Goal: Task Accomplishment & Management: Complete application form

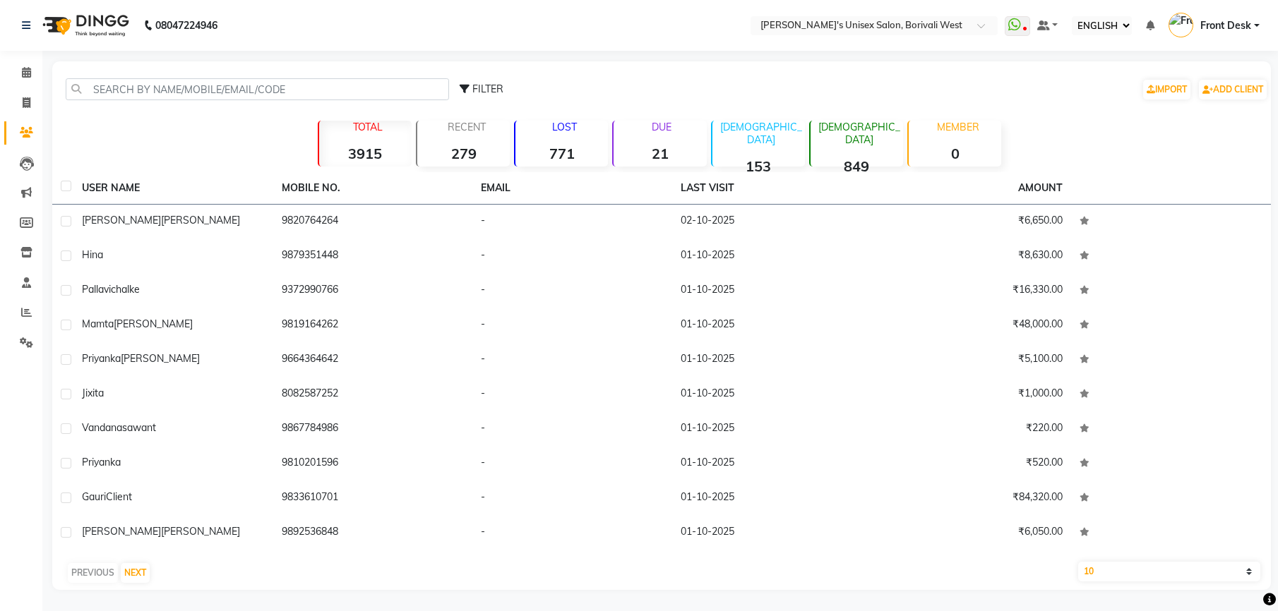
select select "ec"
click at [24, 99] on icon at bounding box center [27, 102] width 8 height 11
select select "service"
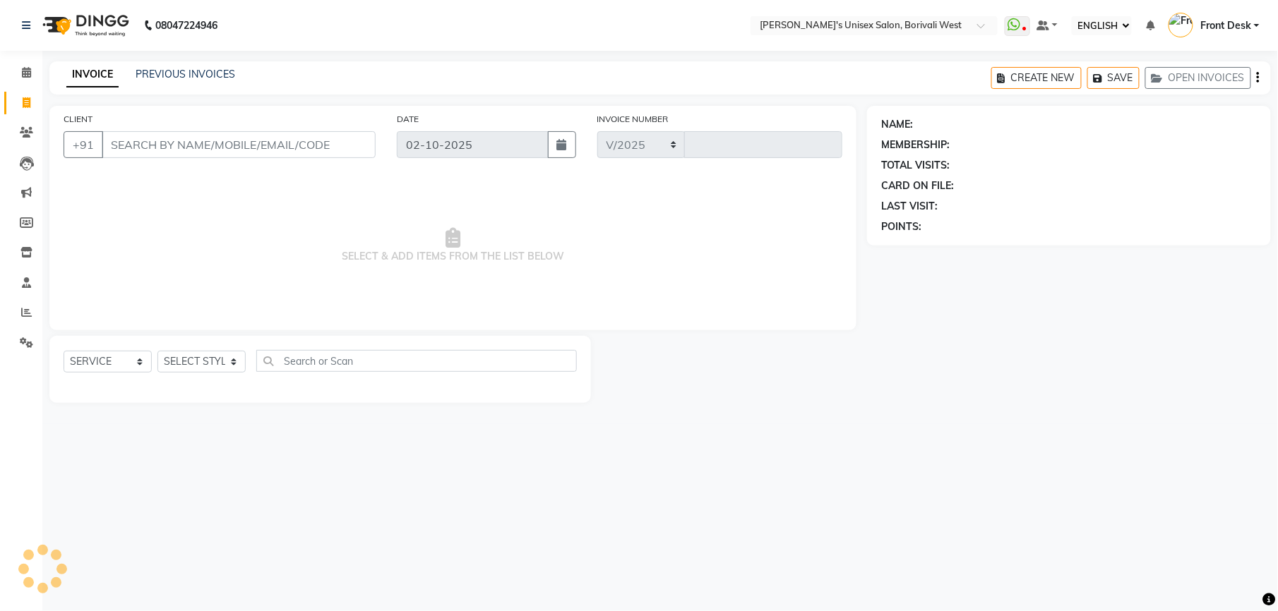
select select "4025"
type input "1212"
click at [236, 361] on select "SELECT STYLIST Front Desk [PERSON_NAME] Mamta [PERSON_NAME] Yash" at bounding box center [201, 362] width 88 height 22
click at [157, 351] on select "SELECT STYLIST Front Desk [PERSON_NAME] Mamta [PERSON_NAME] Yash" at bounding box center [201, 362] width 88 height 22
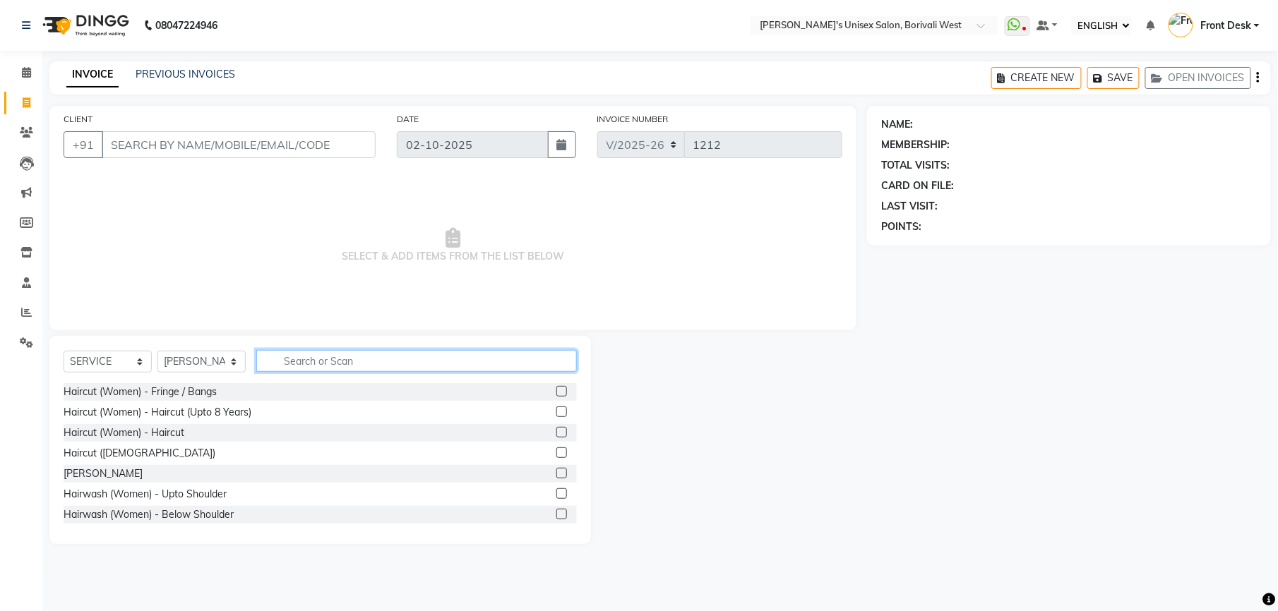
click at [330, 364] on input "text" at bounding box center [416, 361] width 320 height 22
click at [232, 359] on select "SELECT STYLIST Front Desk [PERSON_NAME] Mamta [PERSON_NAME] Yash" at bounding box center [201, 362] width 88 height 22
select select "20335"
click at [157, 351] on select "SELECT STYLIST Front Desk [PERSON_NAME] Mamta [PERSON_NAME] Yash" at bounding box center [201, 362] width 88 height 22
click at [304, 364] on input "text" at bounding box center [416, 361] width 320 height 22
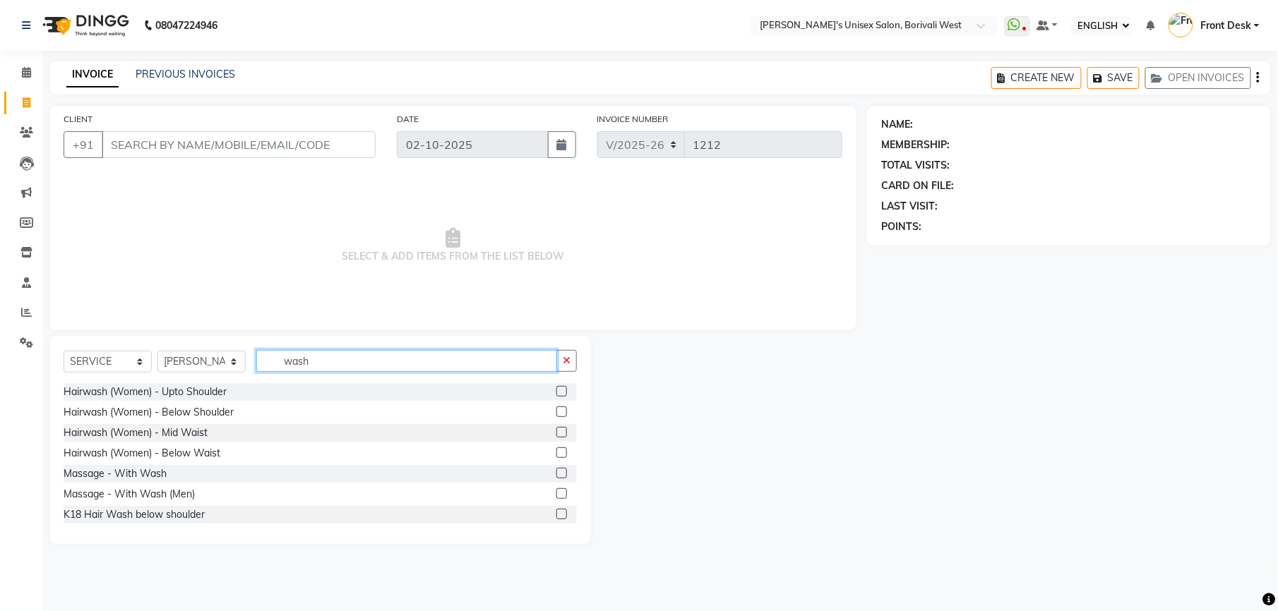
type input "wash"
click at [556, 390] on label at bounding box center [561, 391] width 11 height 11
click at [556, 390] on input "checkbox" at bounding box center [560, 391] width 9 height 9
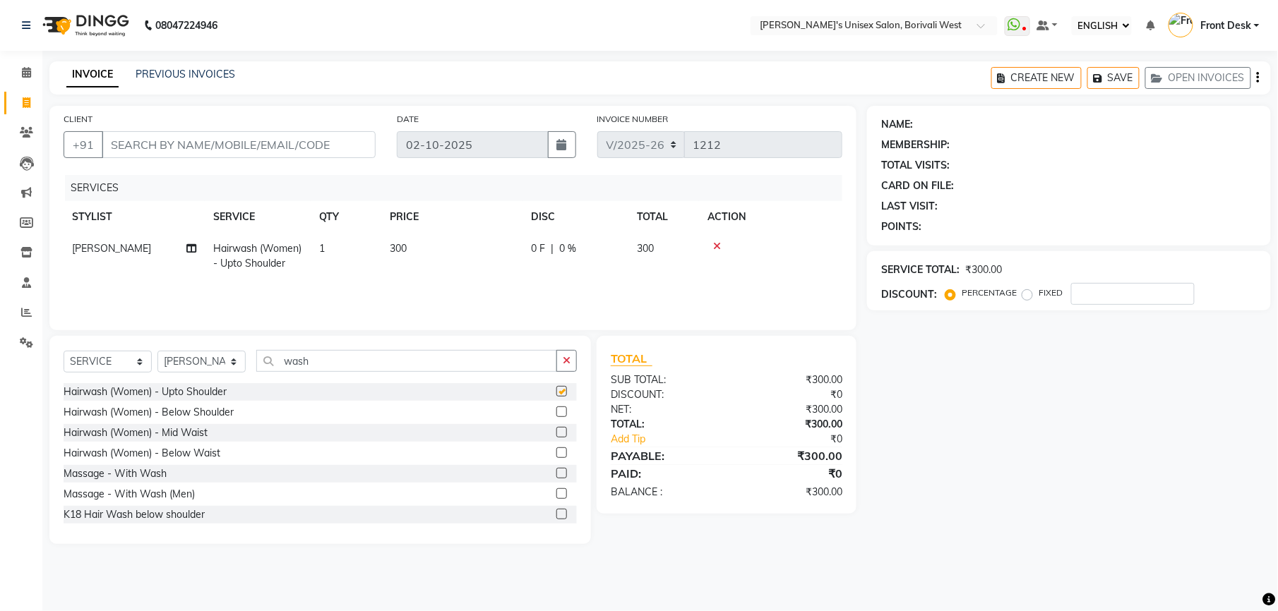
checkbox input "false"
click at [232, 359] on select "SELECT STYLIST Front Desk [PERSON_NAME] Mamta [PERSON_NAME] Yash" at bounding box center [201, 362] width 88 height 22
select select "25222"
click at [157, 351] on select "SELECT STYLIST Front Desk [PERSON_NAME] Mamta [PERSON_NAME] Yash" at bounding box center [201, 362] width 88 height 22
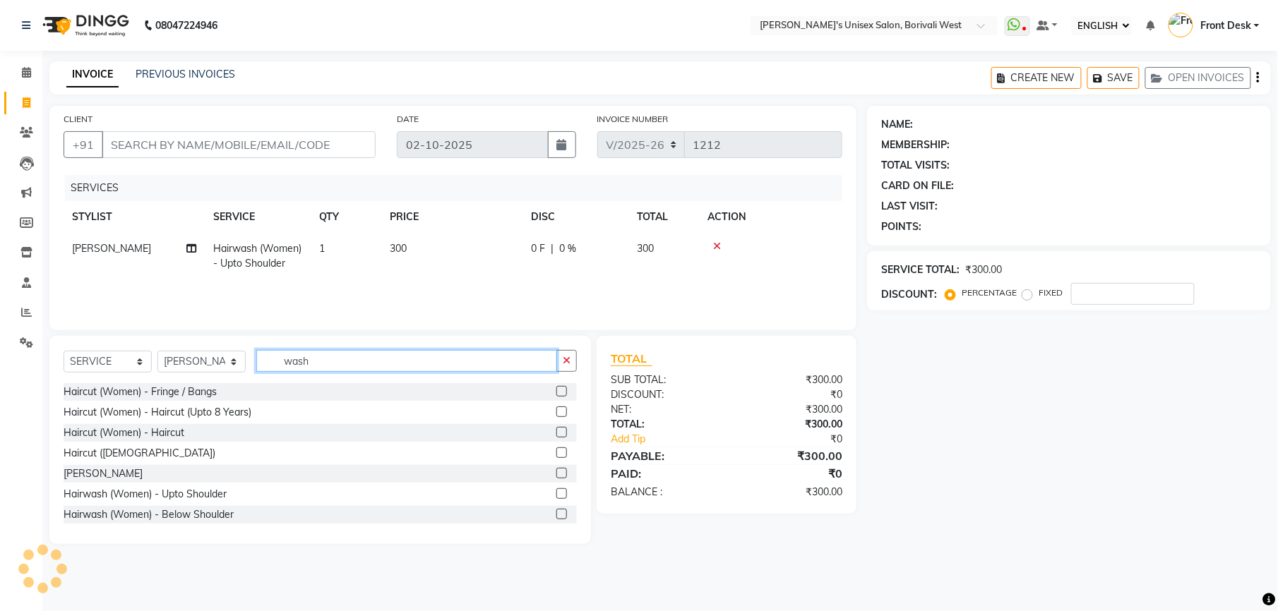
click at [426, 359] on input "wash" at bounding box center [406, 361] width 301 height 22
type input "w"
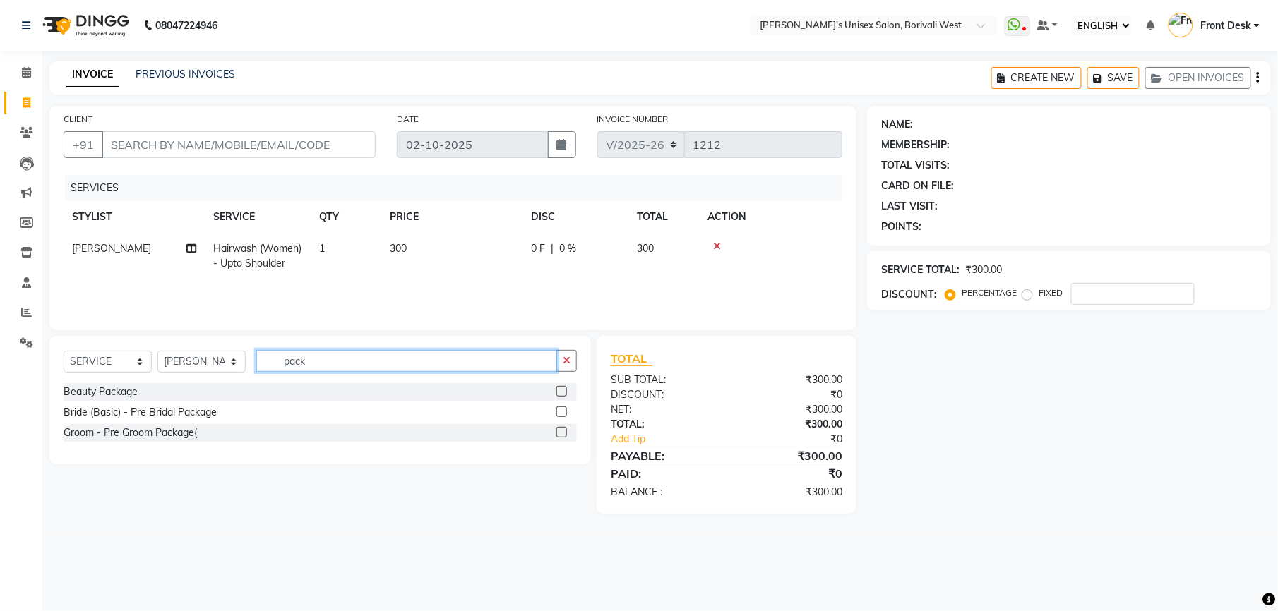
type input "pack"
click at [560, 390] on label at bounding box center [561, 391] width 11 height 11
click at [560, 390] on input "checkbox" at bounding box center [560, 391] width 9 height 9
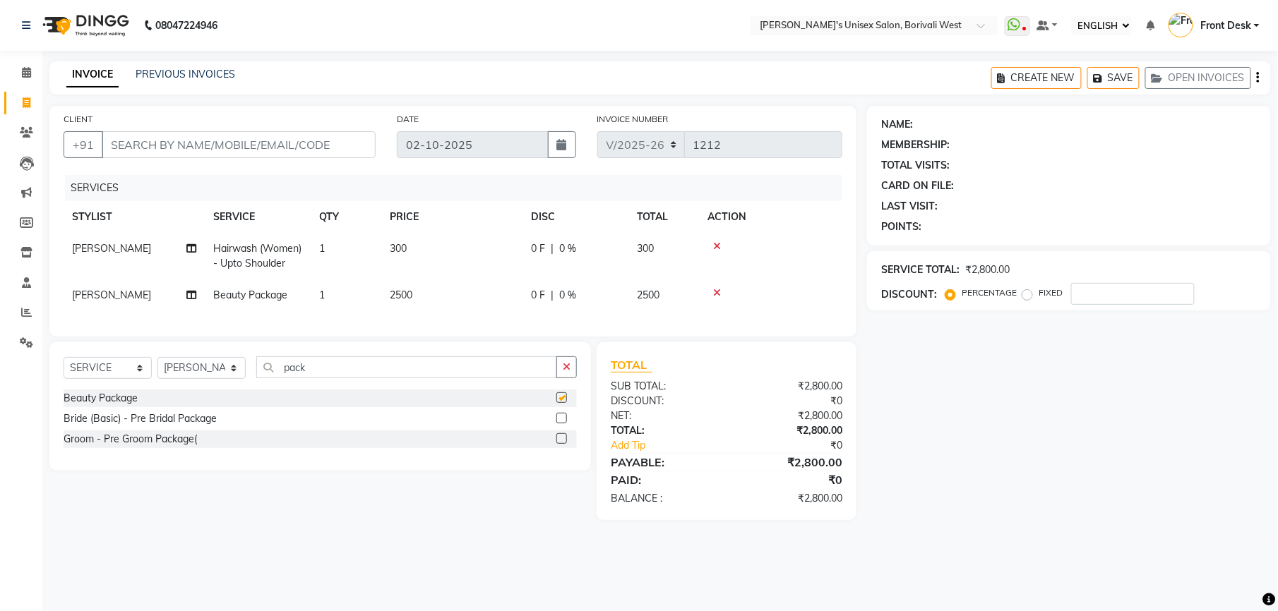
checkbox input "false"
click at [715, 289] on icon at bounding box center [717, 293] width 8 height 10
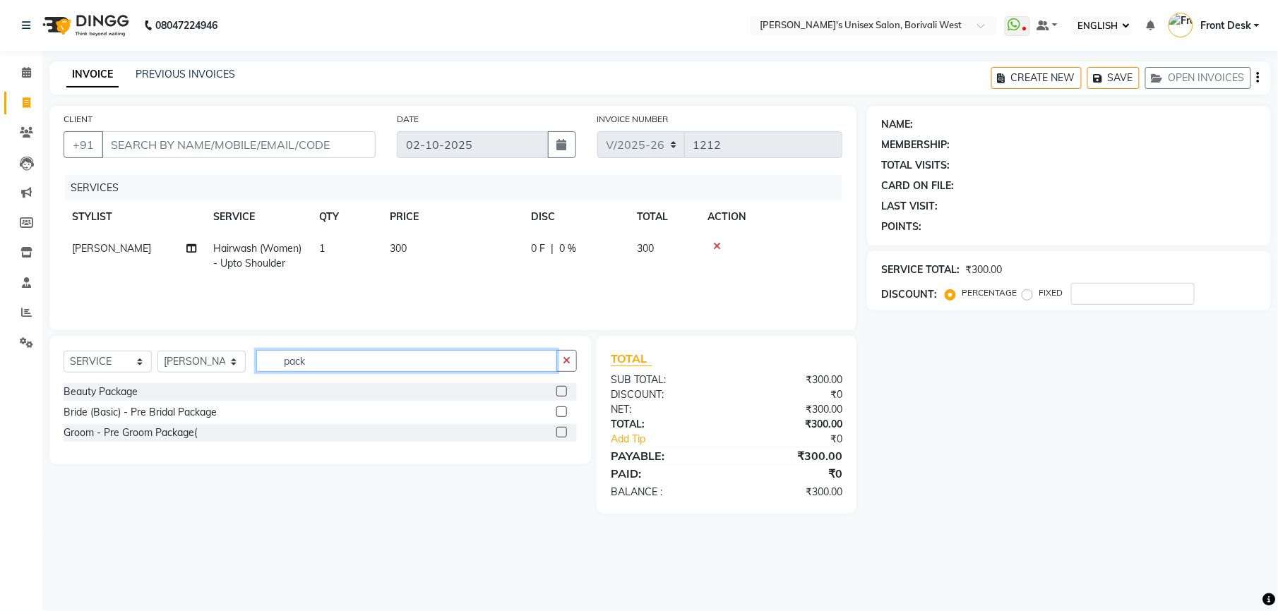
click at [394, 356] on input "pack" at bounding box center [406, 361] width 301 height 22
type input "p"
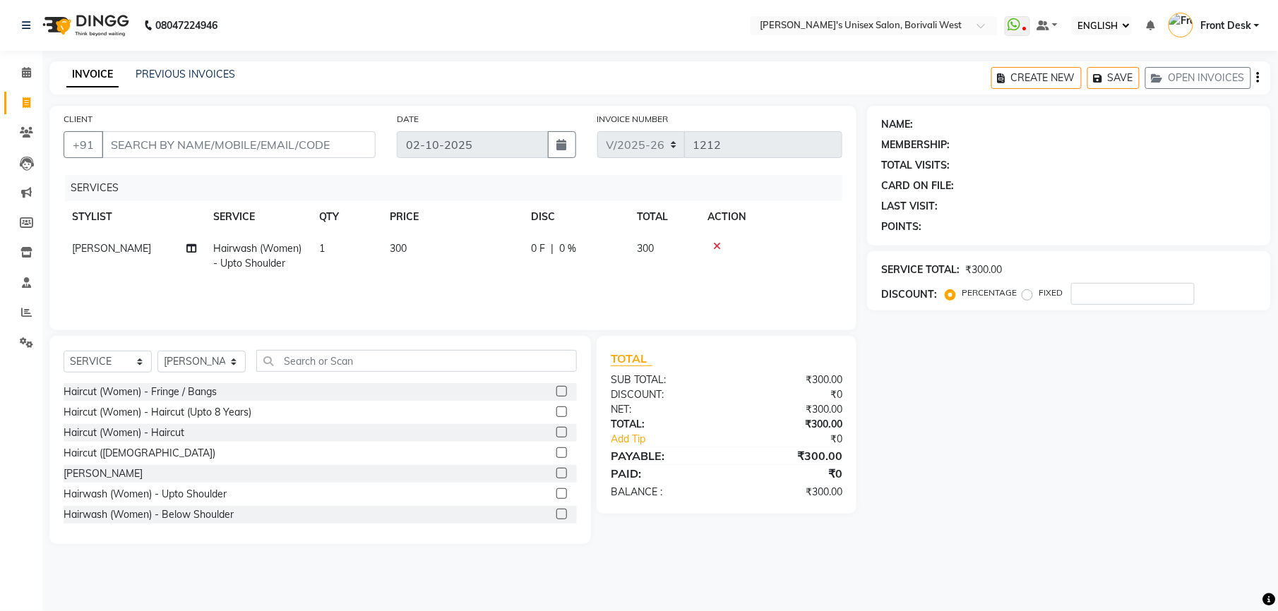
click at [556, 429] on label at bounding box center [561, 432] width 11 height 11
click at [556, 429] on input "checkbox" at bounding box center [560, 432] width 9 height 9
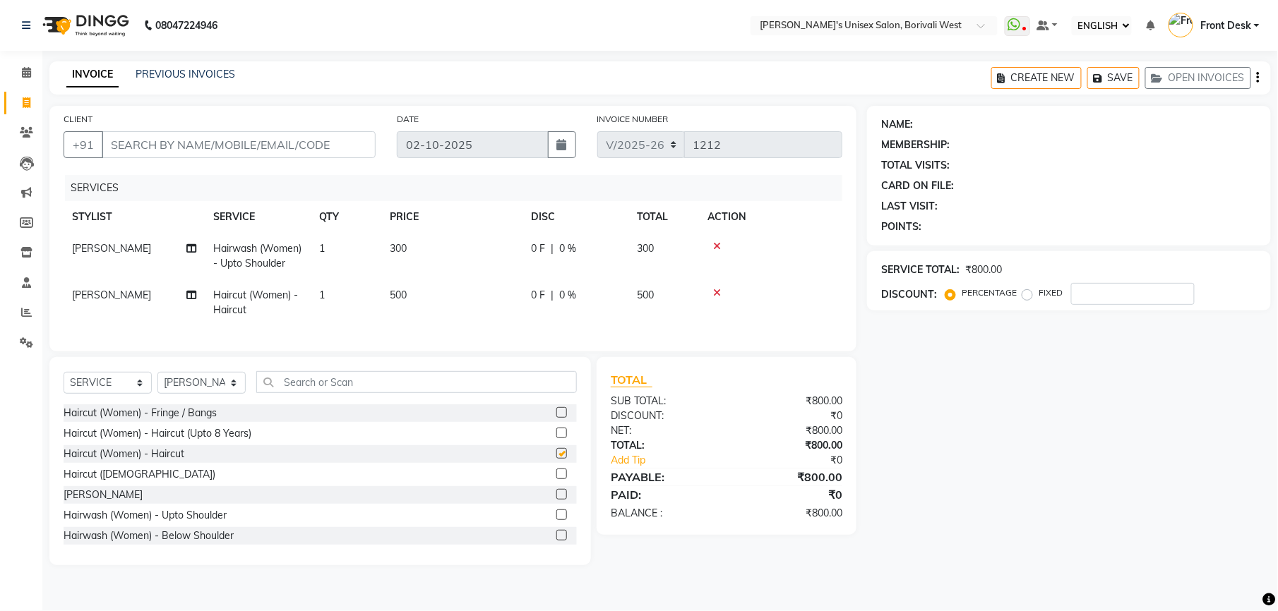
checkbox input "false"
click at [720, 244] on icon at bounding box center [717, 246] width 8 height 10
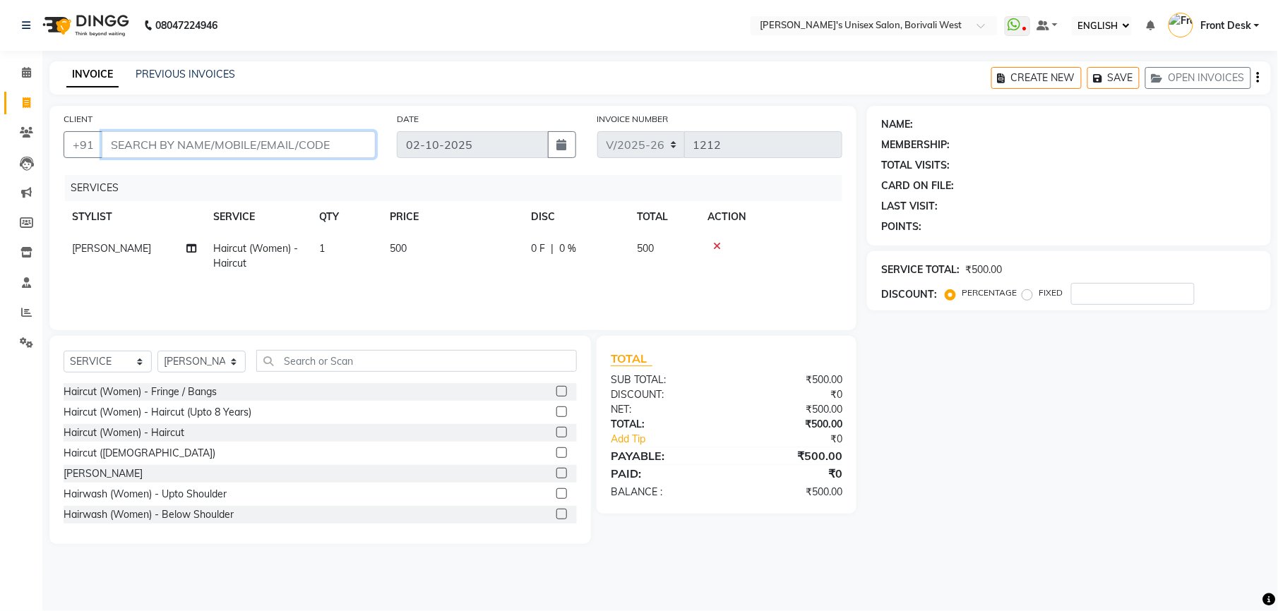
click at [340, 141] on input "CLIENT" at bounding box center [239, 144] width 274 height 27
type input "a"
type input "0"
type input "a"
click at [762, 60] on div "08047224946 Select Location × [PERSON_NAME]'s Unisex Salon, Borivali West Whats…" at bounding box center [639, 305] width 1278 height 611
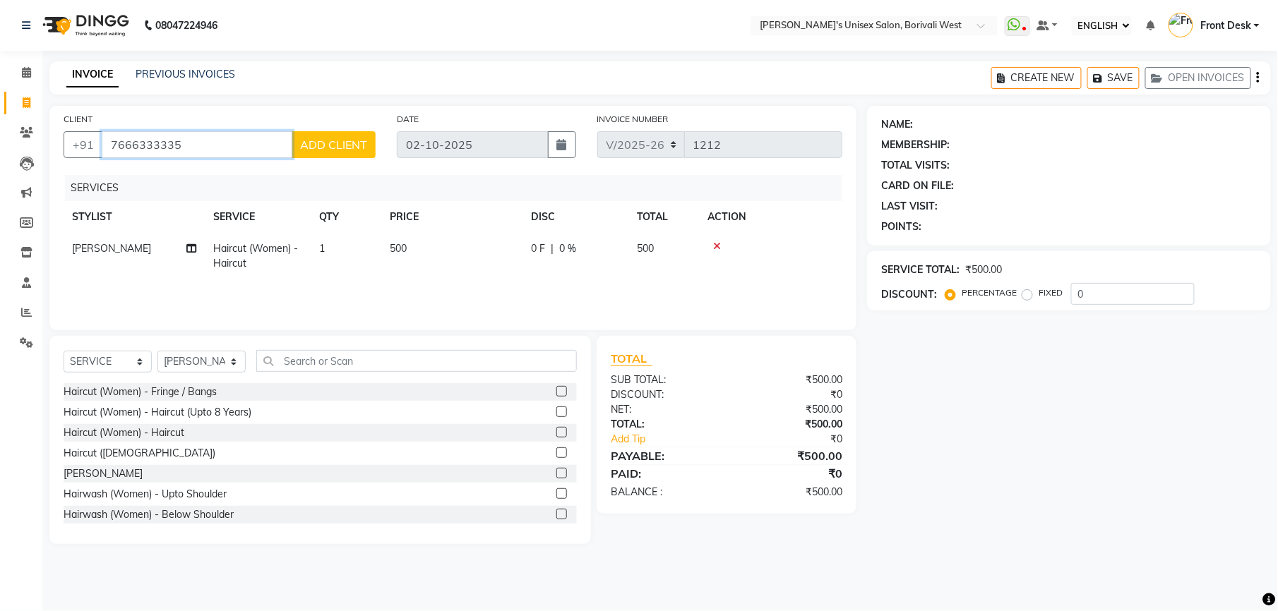
click at [221, 148] on input "7666333335" at bounding box center [197, 144] width 191 height 27
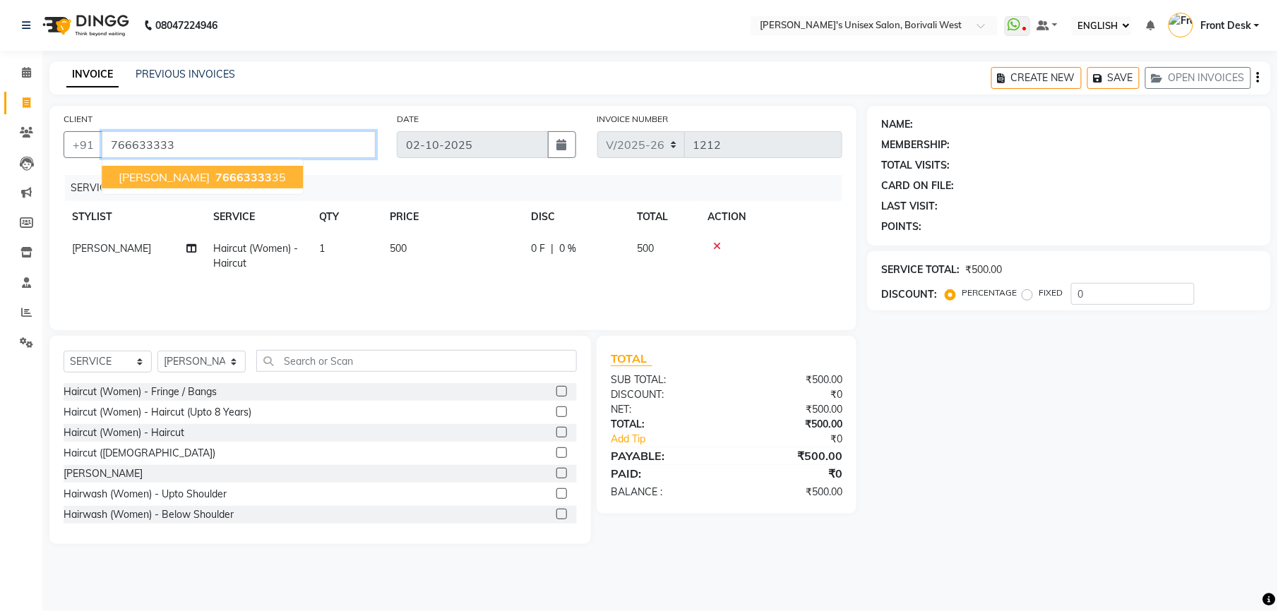
type input "7666333335"
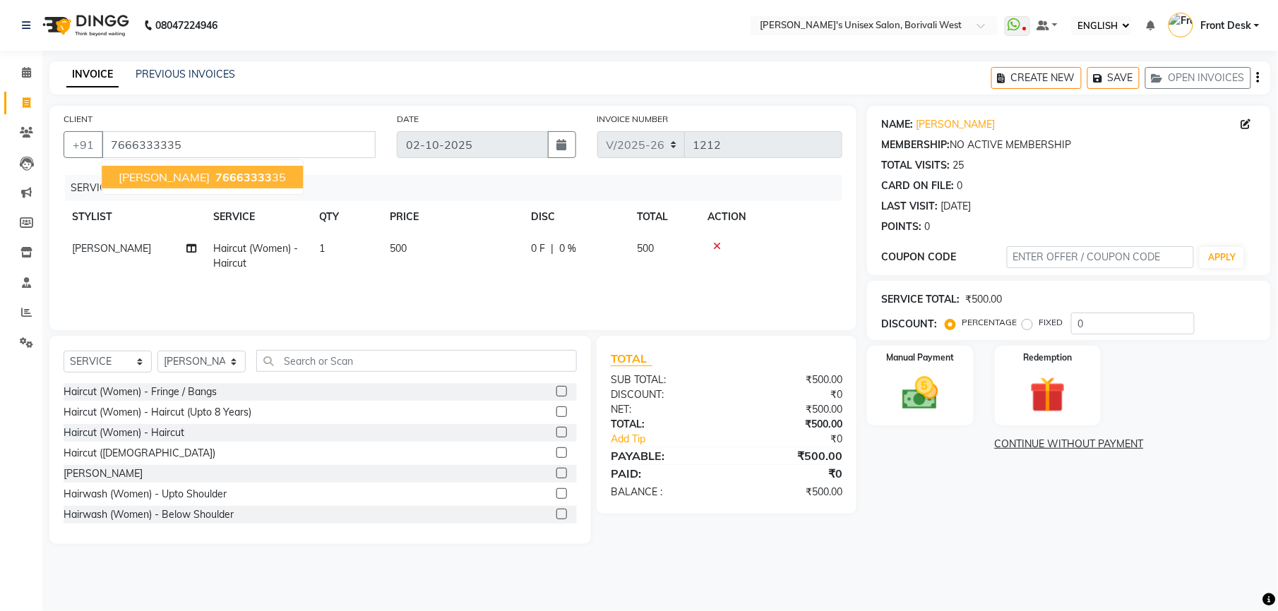
click at [215, 172] on span "76663333" at bounding box center [243, 177] width 56 height 14
click at [1023, 440] on link "CONTINUE WITHOUT PAYMENT" at bounding box center [1069, 444] width 398 height 15
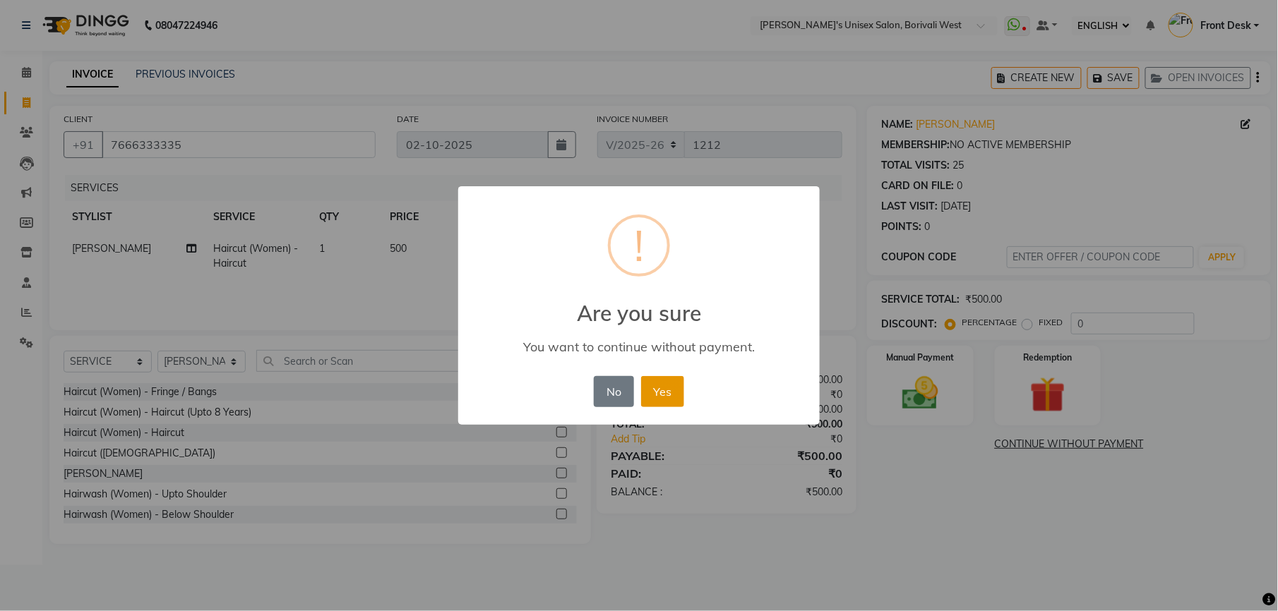
click at [658, 383] on button "Yes" at bounding box center [662, 391] width 43 height 31
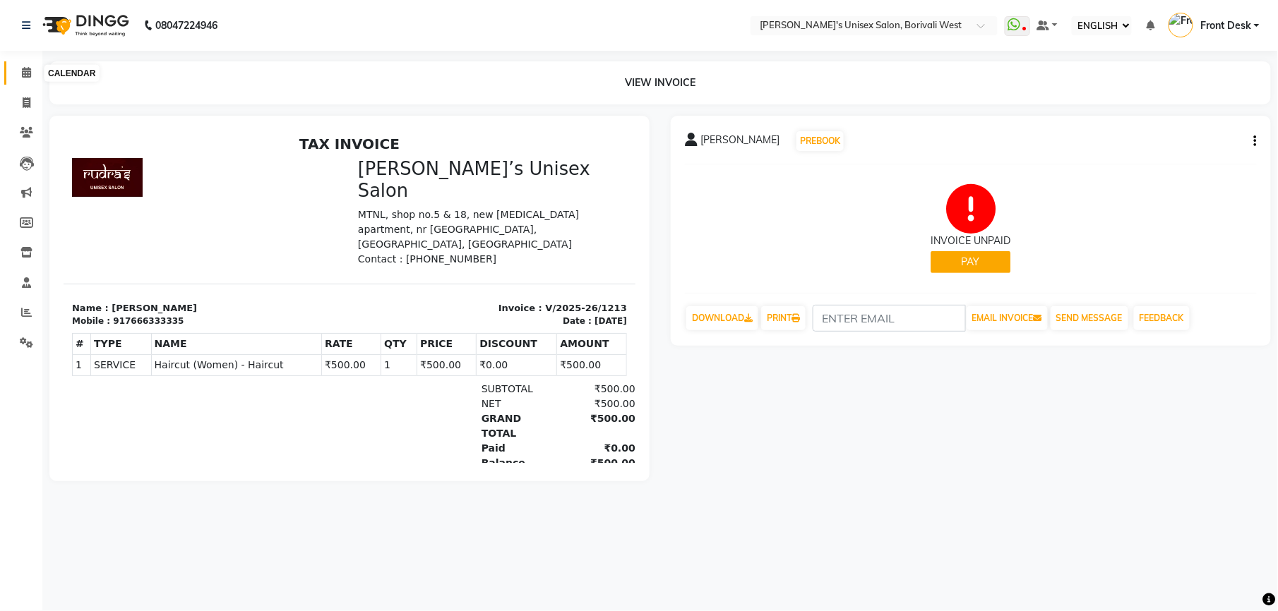
click at [26, 73] on icon at bounding box center [26, 72] width 9 height 11
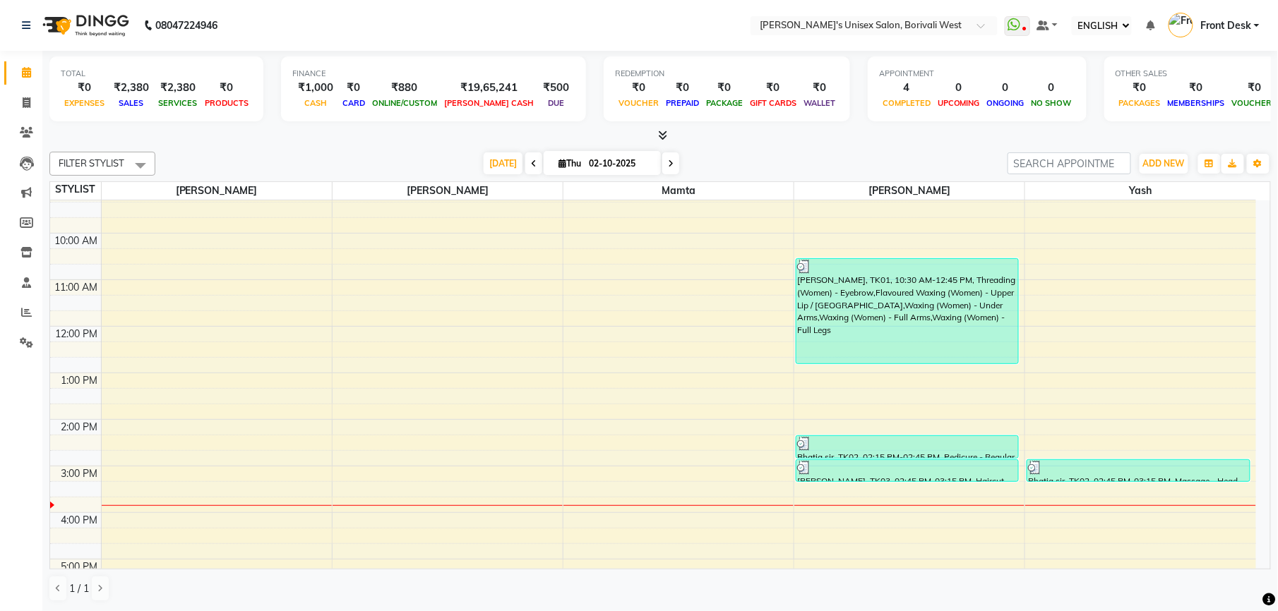
scroll to position [61, 0]
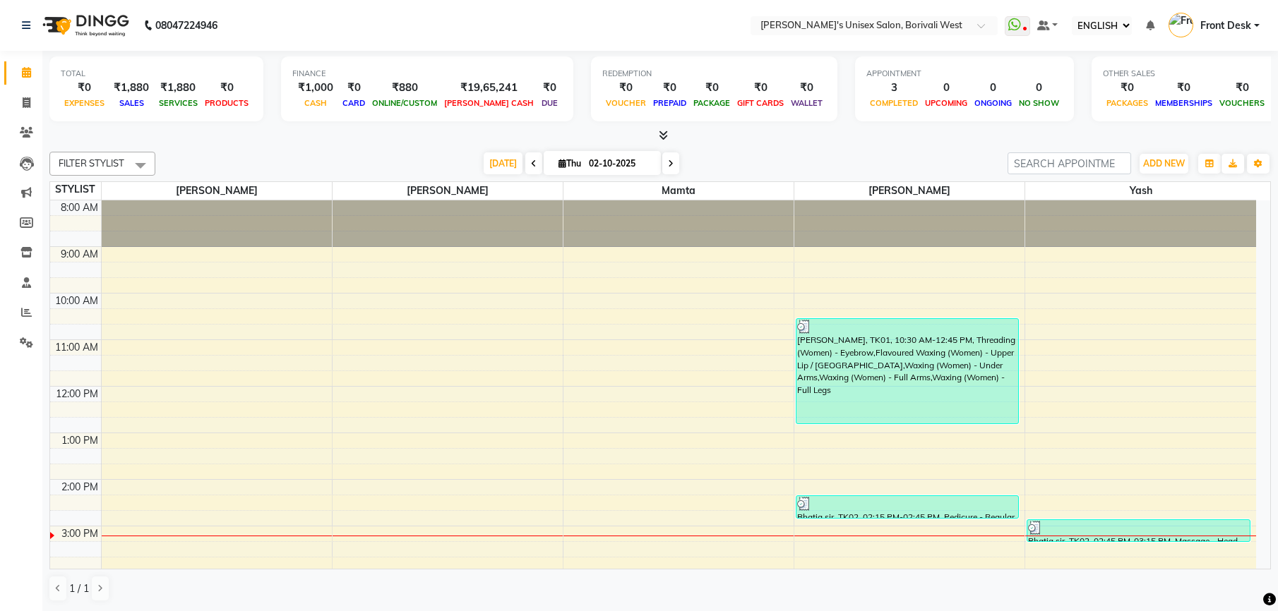
select select "ec"
click at [661, 136] on icon at bounding box center [663, 135] width 9 height 11
